Goal: Information Seeking & Learning: Understand process/instructions

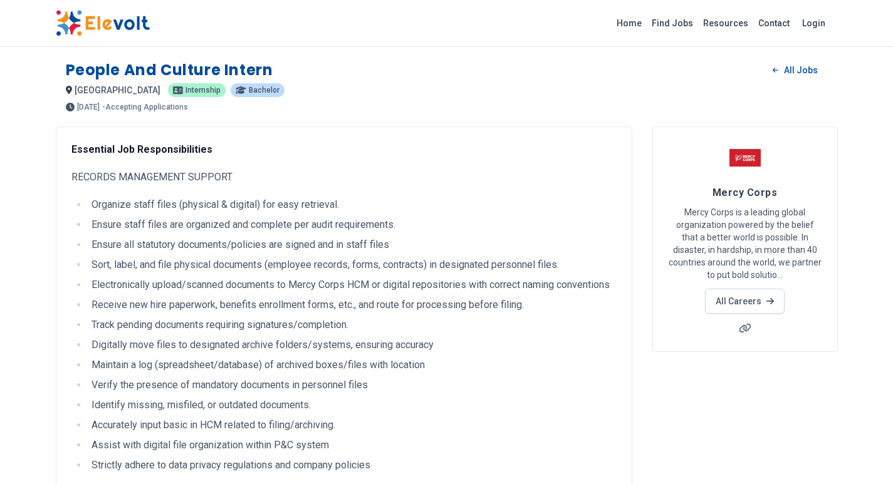
click at [72, 177] on p "RECORDS MANAGEMENT SUPPORT" at bounding box center [343, 177] width 545 height 15
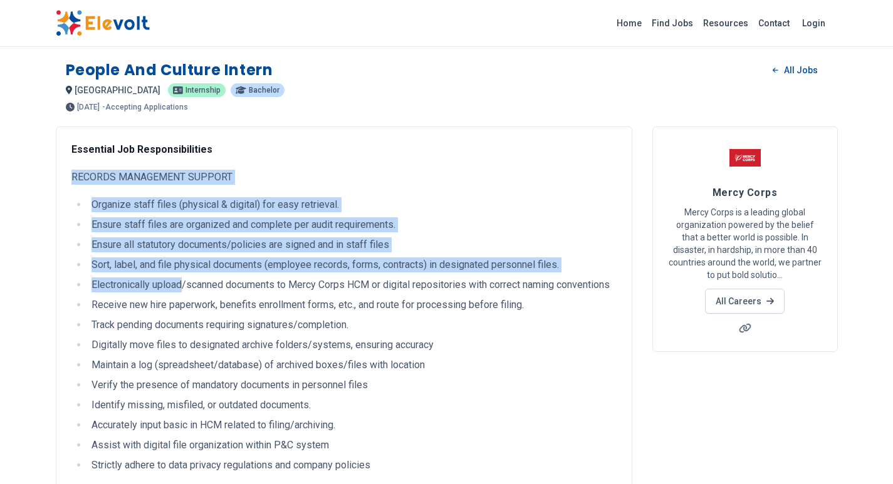
drag, startPoint x: 72, startPoint y: 177, endPoint x: 159, endPoint y: 285, distance: 138.6
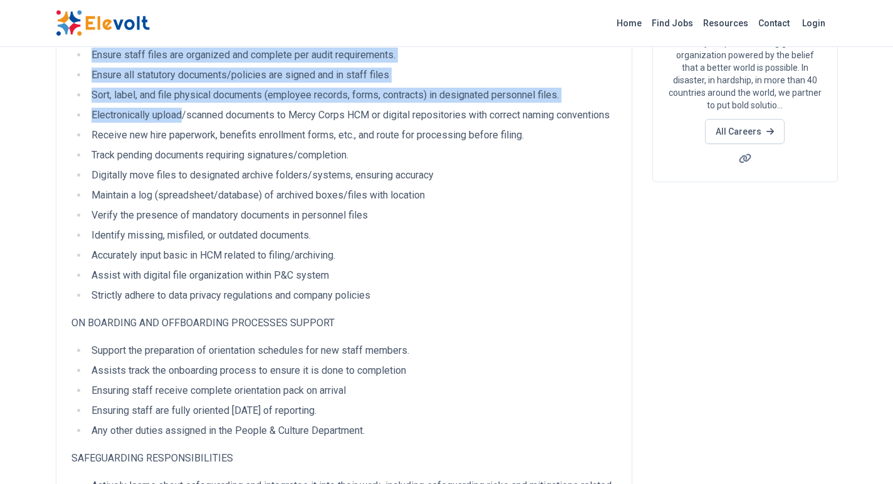
scroll to position [188, 0]
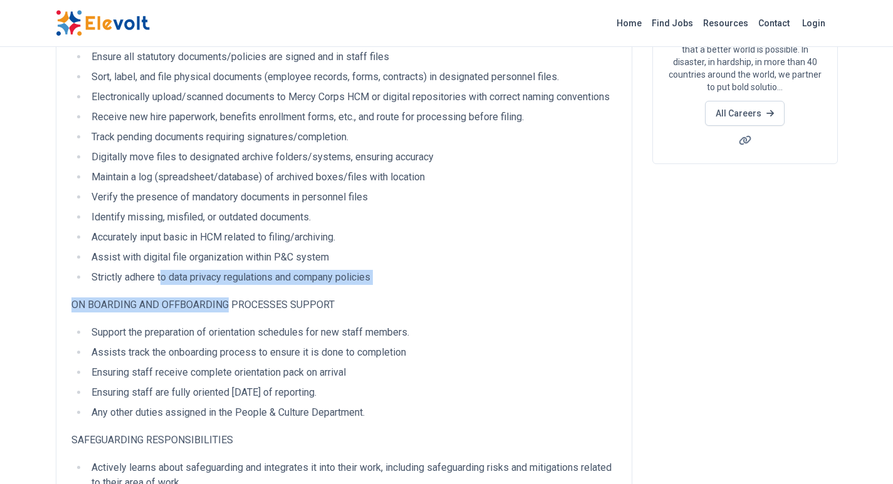
drag, startPoint x: 159, startPoint y: 285, endPoint x: 168, endPoint y: 304, distance: 21.3
click at [168, 306] on div "Essential Job Responsibilities RECORDS MANAGEMENT SUPPORT Organize staff files …" at bounding box center [343, 470] width 545 height 1033
click at [161, 281] on ul "Organize staff files (physical & digital) for easy retrieval. Ensure staff file…" at bounding box center [343, 147] width 545 height 276
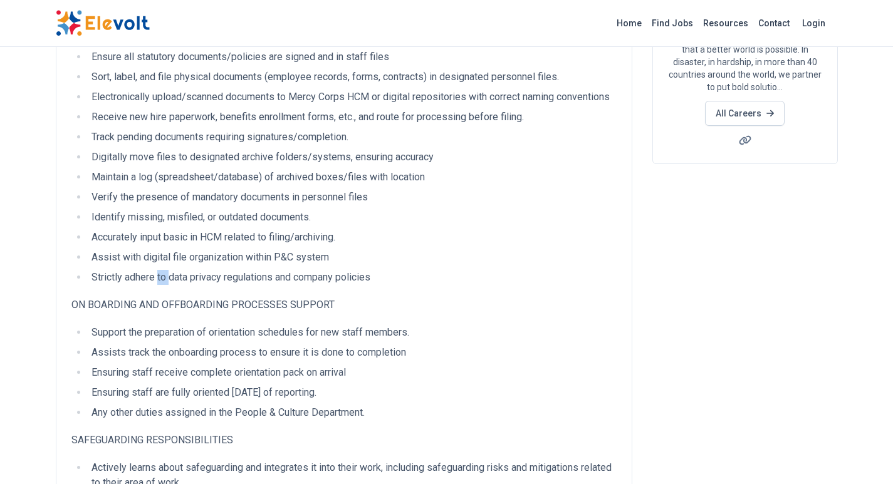
click at [161, 281] on ul "Organize staff files (physical & digital) for easy retrieval. Ensure staff file…" at bounding box center [343, 147] width 545 height 276
click at [160, 265] on li "Assist with digital file organization within P&C system" at bounding box center [352, 257] width 529 height 15
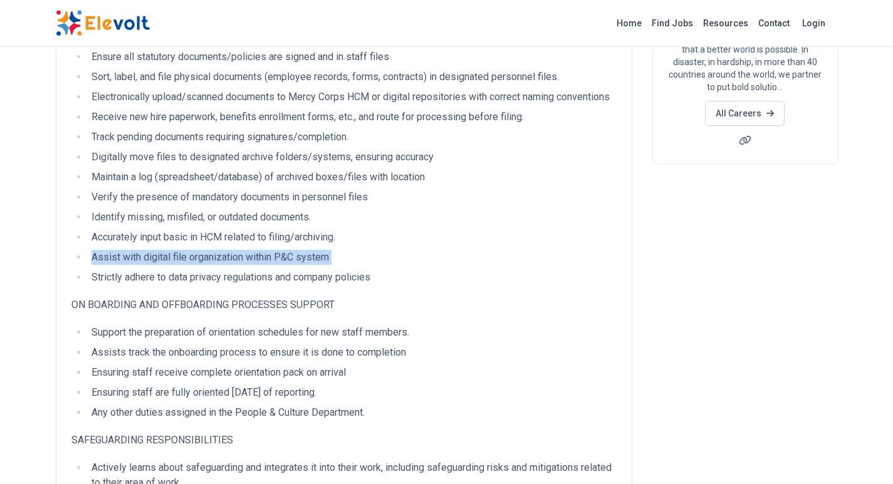
click at [160, 265] on li "Assist with digital file organization within P&C system" at bounding box center [352, 257] width 529 height 15
click at [157, 265] on li "Assist with digital file organization within P&C system" at bounding box center [352, 257] width 529 height 15
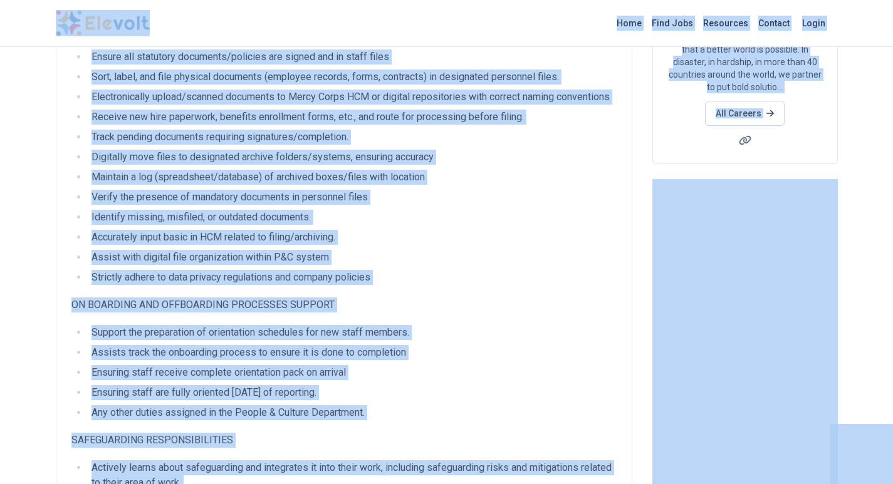
click at [157, 265] on li "Assist with digital file organization within P&C system" at bounding box center [352, 257] width 529 height 15
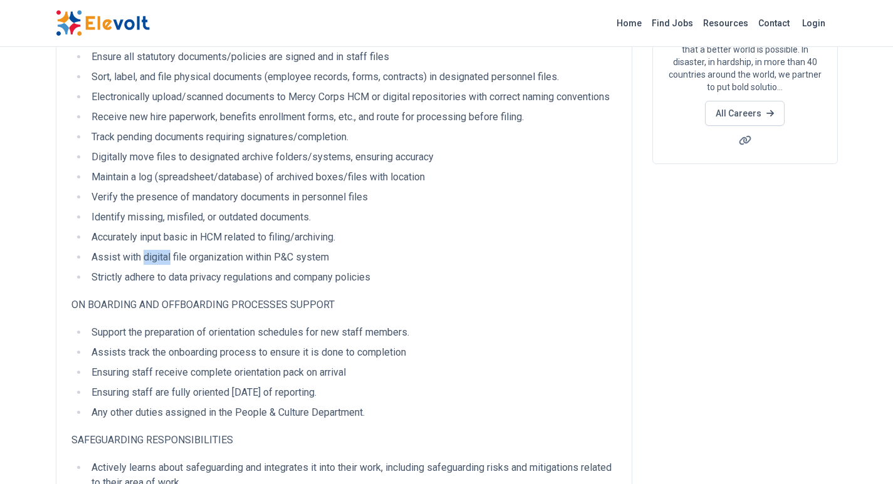
click at [157, 265] on li "Assist with digital file organization within P&C system" at bounding box center [352, 257] width 529 height 15
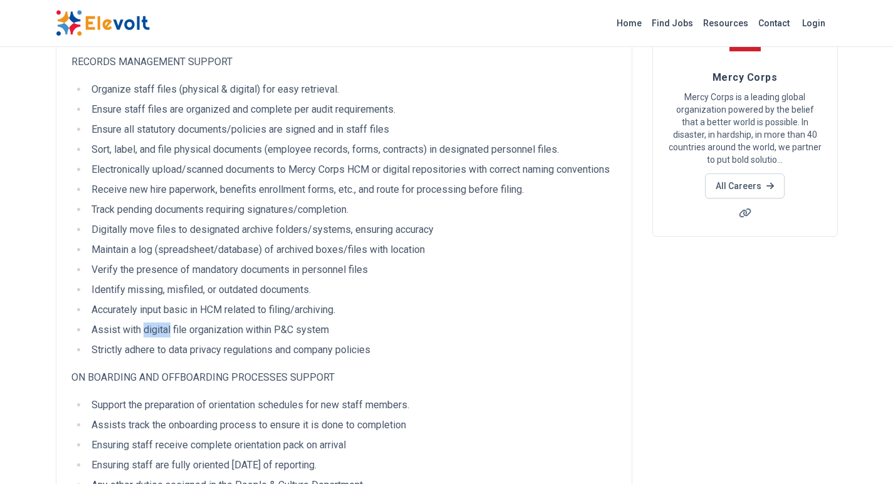
scroll to position [0, 0]
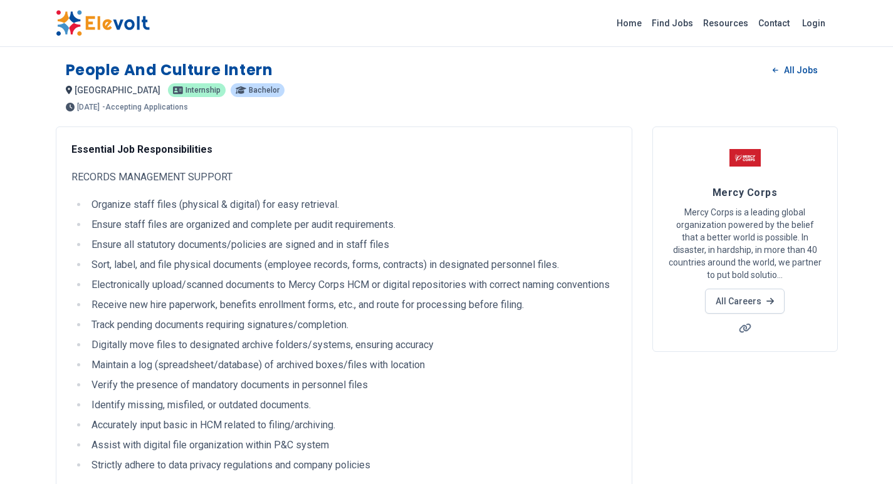
click at [71, 176] on p "RECORDS MANAGEMENT SUPPORT" at bounding box center [343, 177] width 545 height 15
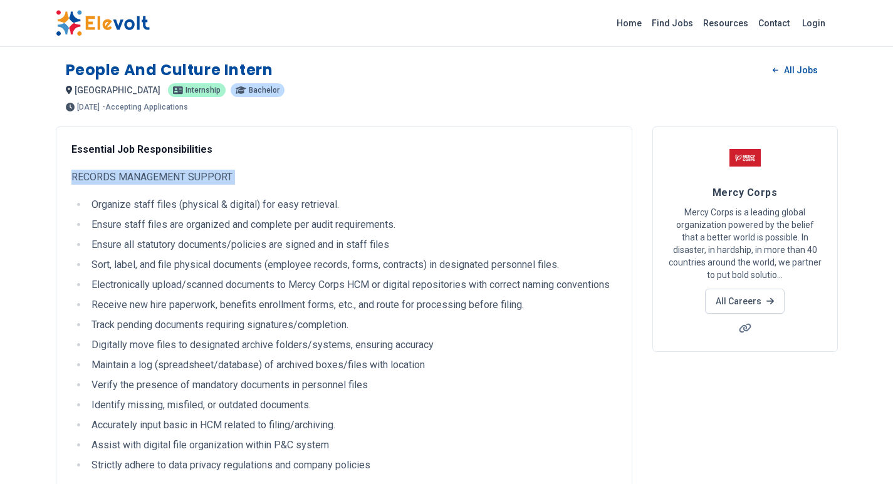
click at [71, 176] on p "RECORDS MANAGEMENT SUPPORT" at bounding box center [343, 177] width 545 height 15
click at [73, 182] on p "RECORDS MANAGEMENT SUPPORT" at bounding box center [343, 177] width 545 height 15
click at [73, 180] on p "RECORDS MANAGEMENT SUPPORT" at bounding box center [343, 177] width 545 height 15
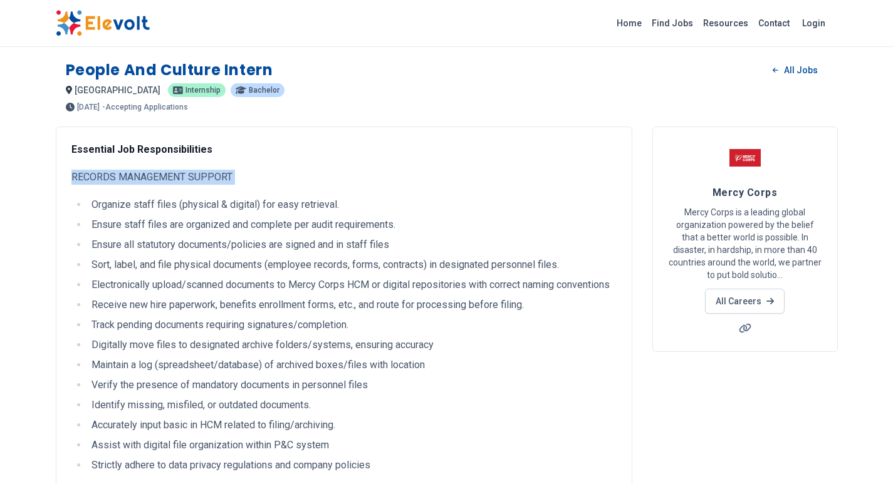
click at [73, 180] on p "RECORDS MANAGEMENT SUPPORT" at bounding box center [343, 177] width 545 height 15
click at [71, 178] on p "RECORDS MANAGEMENT SUPPORT" at bounding box center [343, 177] width 545 height 15
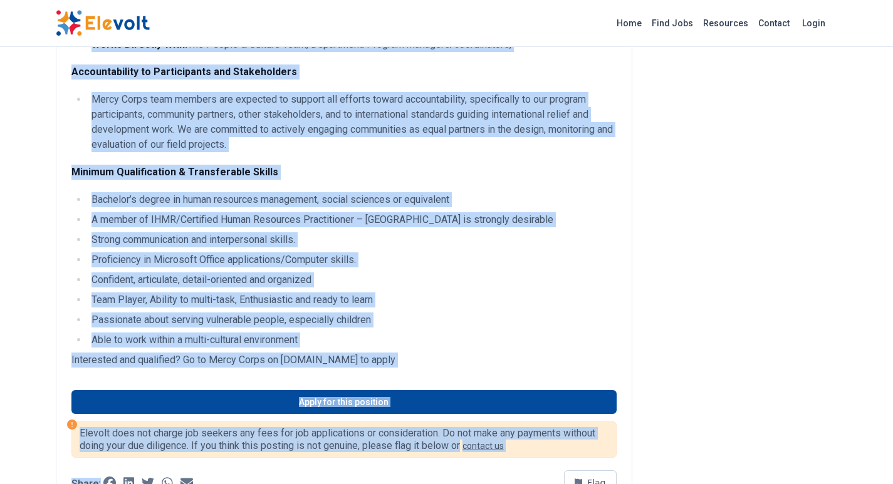
scroll to position [831, 0]
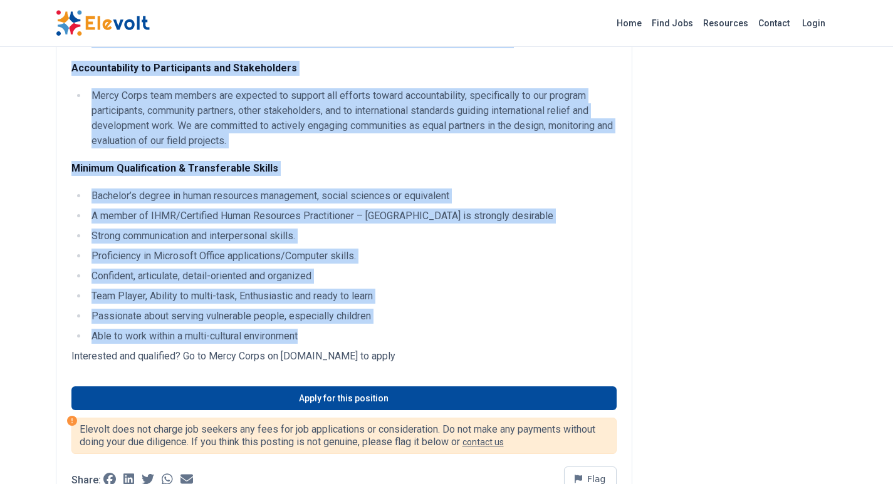
drag, startPoint x: 71, startPoint y: 176, endPoint x: 304, endPoint y: 350, distance: 290.5
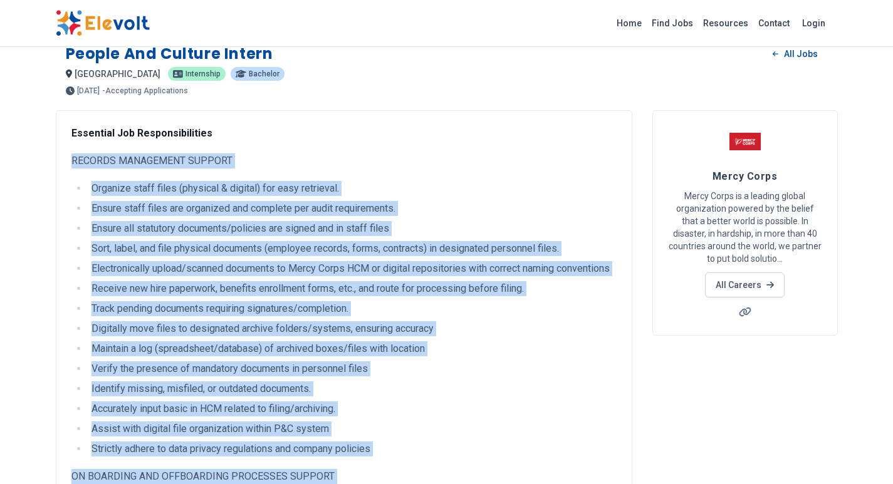
scroll to position [0, 0]
